Goal: Task Accomplishment & Management: Manage account settings

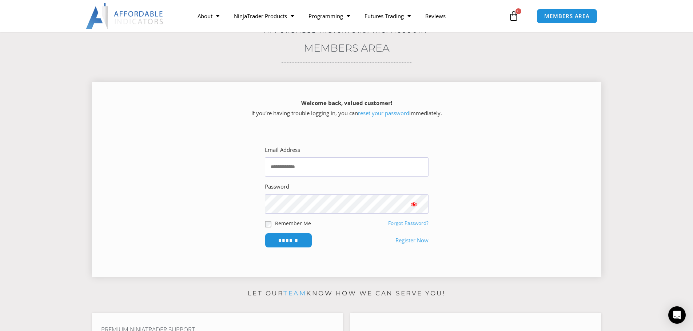
scroll to position [36, 0]
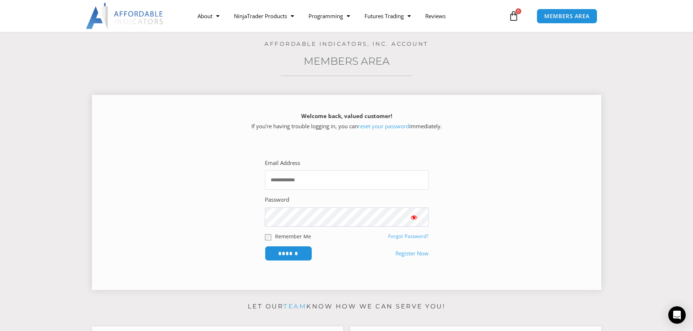
click at [316, 178] on input "Email Address" at bounding box center [347, 180] width 164 height 19
click at [405, 254] on link "Register Now" at bounding box center [411, 254] width 33 height 10
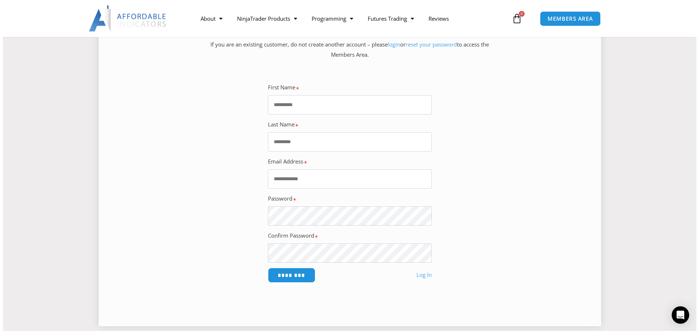
scroll to position [73, 0]
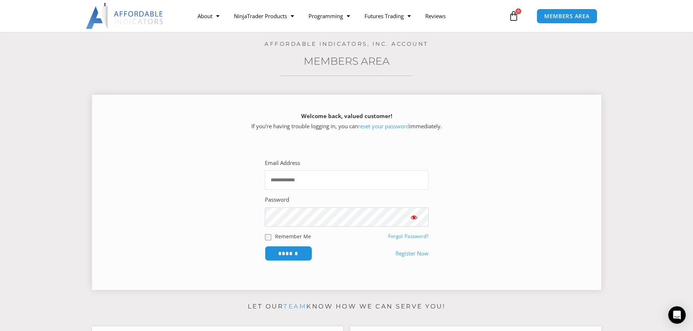
click at [301, 183] on input "Email Address" at bounding box center [347, 180] width 164 height 19
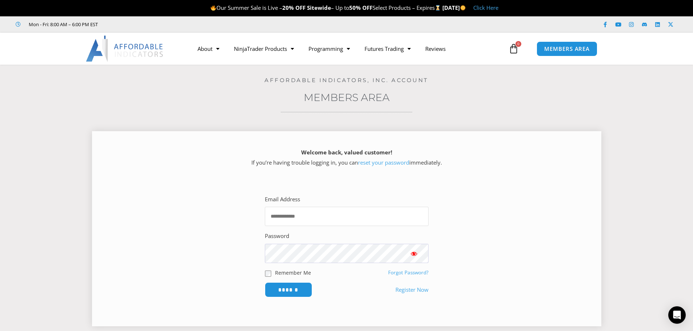
paste input "**********"
type input "**********"
click at [299, 283] on form "**********" at bounding box center [347, 246] width 164 height 103
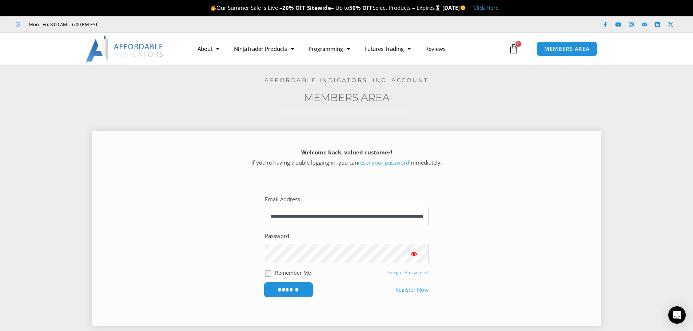
click at [300, 285] on input "******" at bounding box center [288, 290] width 50 height 16
click at [413, 274] on link "Forgot Password?" at bounding box center [408, 273] width 40 height 7
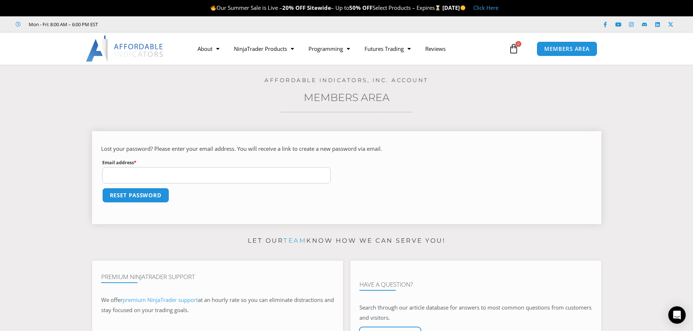
click at [180, 175] on input "Email address * Required" at bounding box center [216, 175] width 229 height 16
type input "**********"
type button "Reset password"
click at [139, 197] on button "Reset password" at bounding box center [135, 196] width 71 height 16
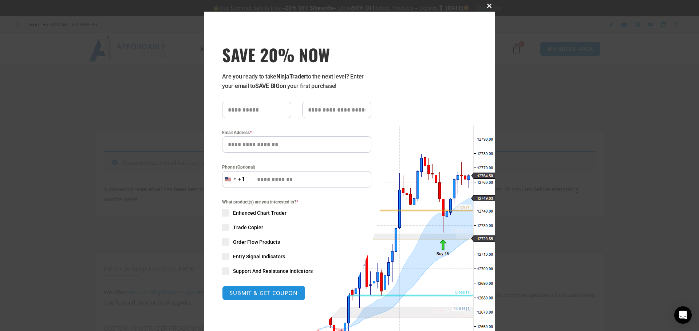
click at [486, 4] on span at bounding box center [489, 6] width 12 height 4
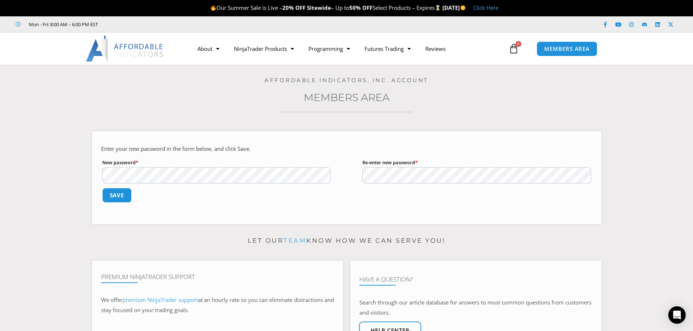
click at [87, 174] on section "Enter your new password in the form below, and click Save. New password * Requi…" at bounding box center [346, 175] width 657 height 110
click at [117, 194] on button "Save" at bounding box center [116, 196] width 31 height 16
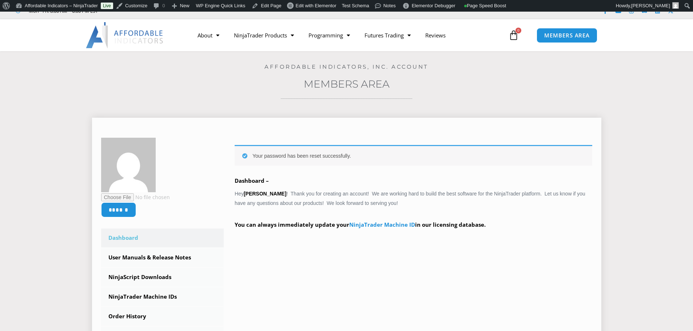
scroll to position [36, 0]
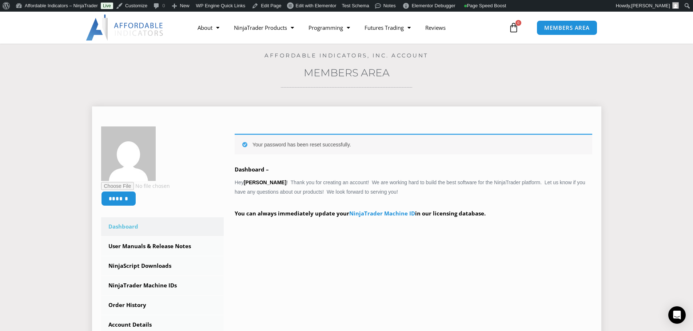
click at [300, 192] on div "Your password has been reset successfully. Dashboard – Hey Lee McClellan ! Than…" at bounding box center [414, 181] width 358 height 95
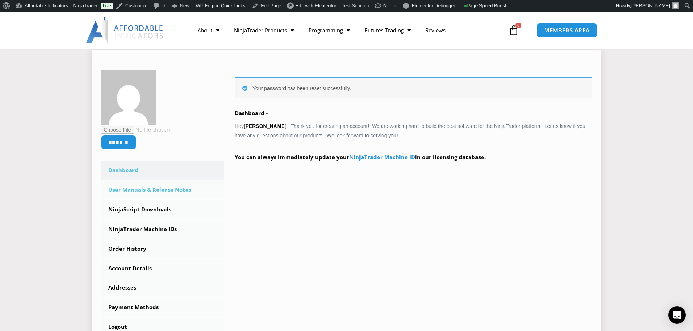
scroll to position [109, 0]
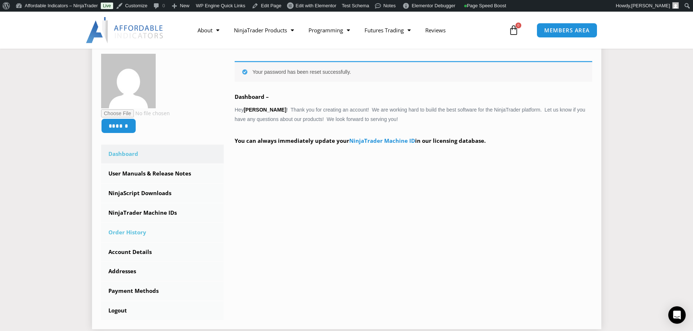
click at [150, 238] on link "Order History" at bounding box center [162, 232] width 123 height 19
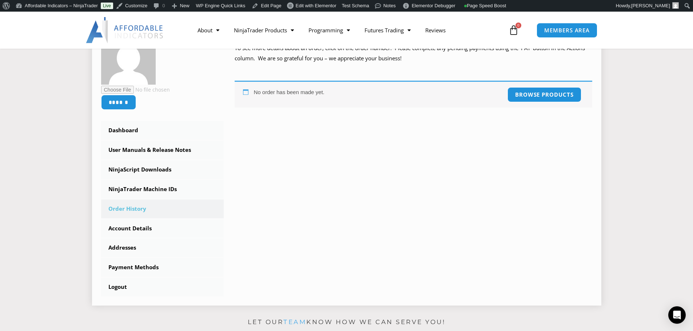
scroll to position [146, 0]
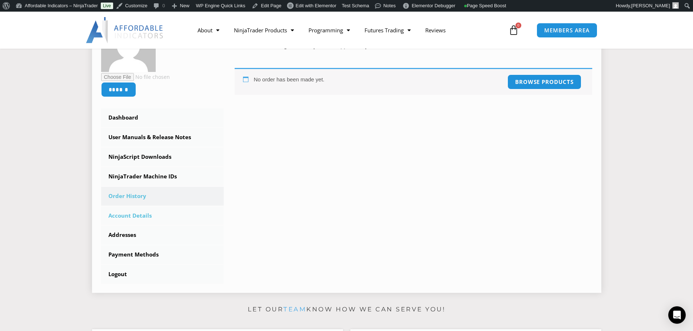
click at [162, 217] on link "Account Details" at bounding box center [162, 216] width 123 height 19
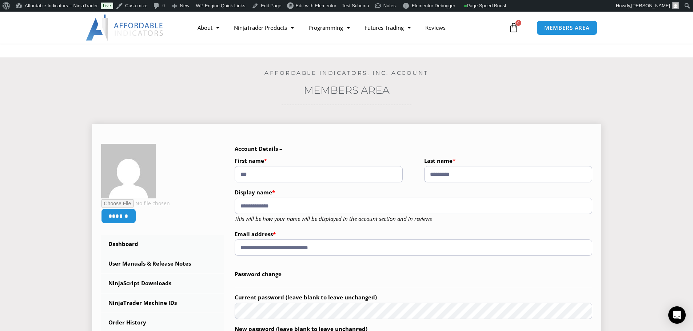
scroll to position [36, 0]
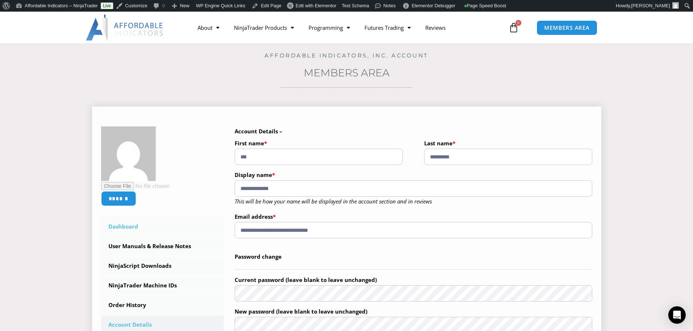
click at [185, 228] on link "Dashboard" at bounding box center [162, 227] width 123 height 19
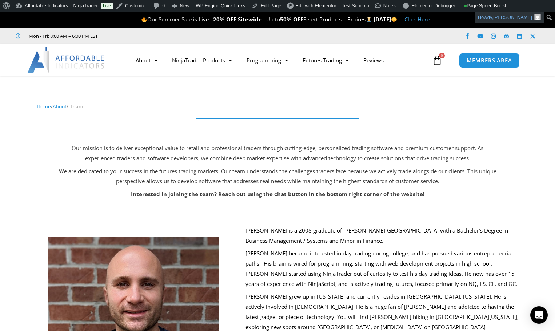
click at [524, 16] on span "[PERSON_NAME]" at bounding box center [512, 17] width 39 height 5
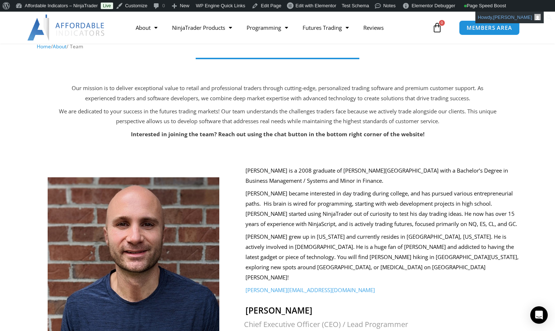
scroll to position [73, 0]
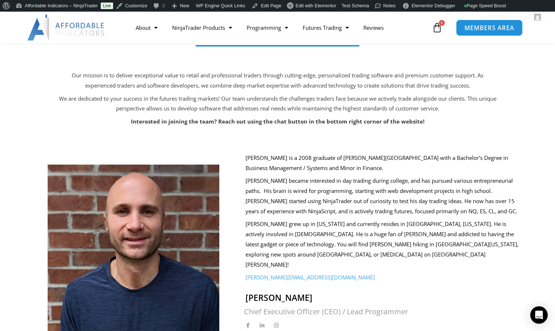
click at [492, 31] on span "MEMBERS AREA" at bounding box center [490, 28] width 50 height 6
